Goal: Task Accomplishment & Management: Manage account settings

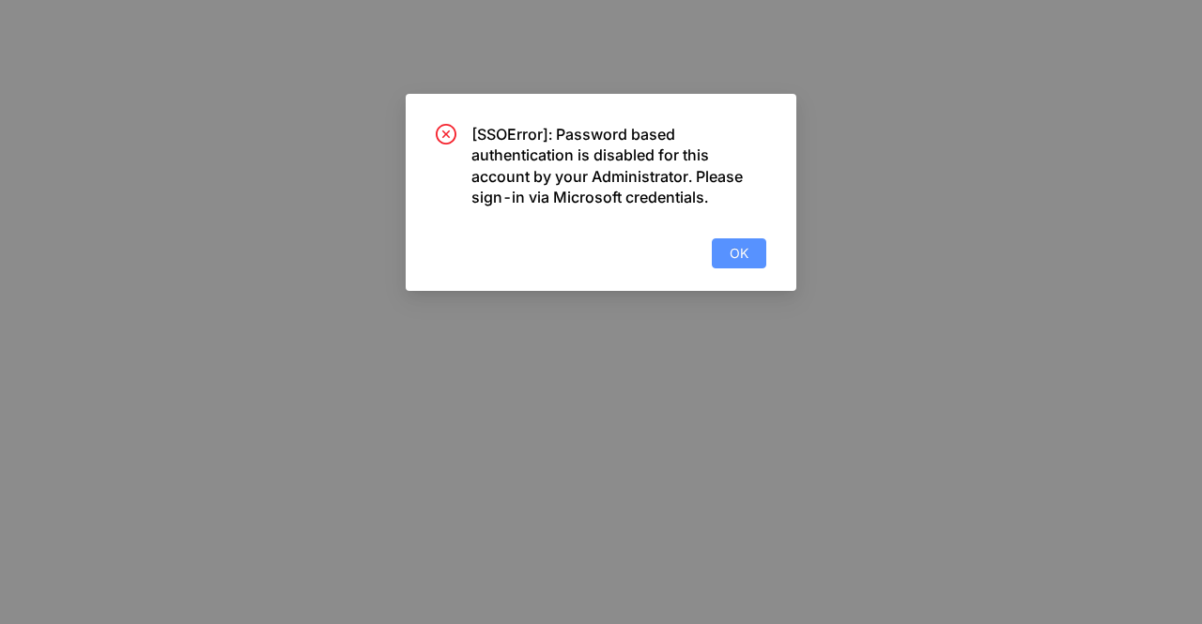
click at [739, 258] on span "OK" at bounding box center [738, 253] width 19 height 21
